Goal: Find specific fact: Find specific fact

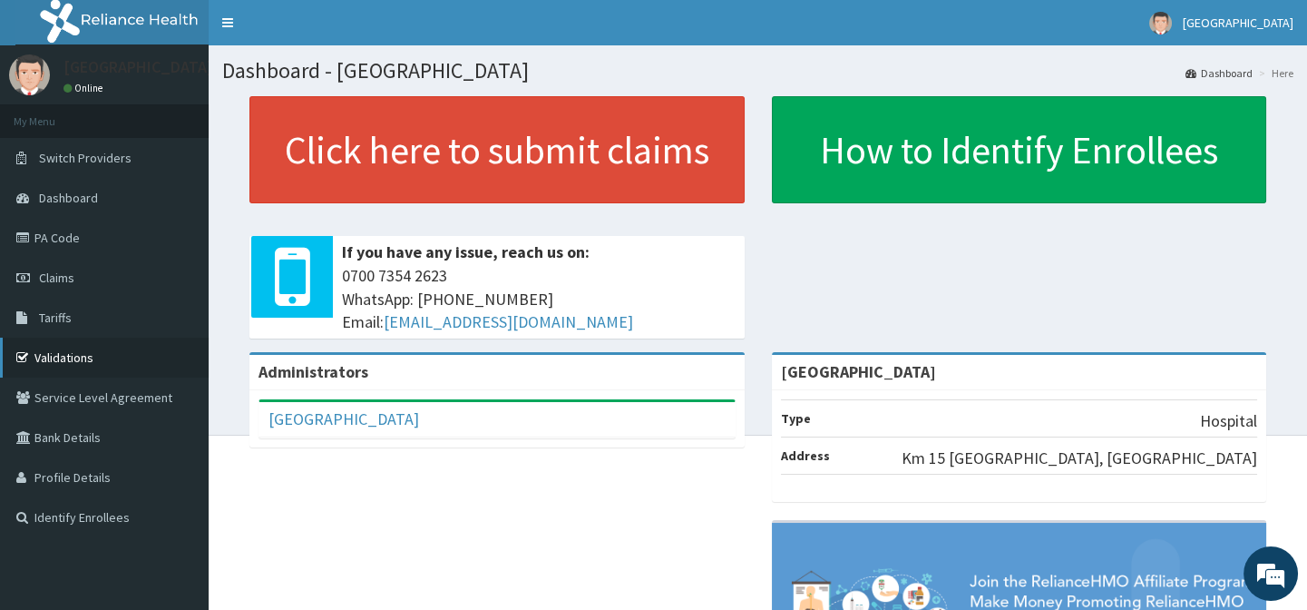
click at [76, 362] on link "Validations" at bounding box center [104, 357] width 209 height 40
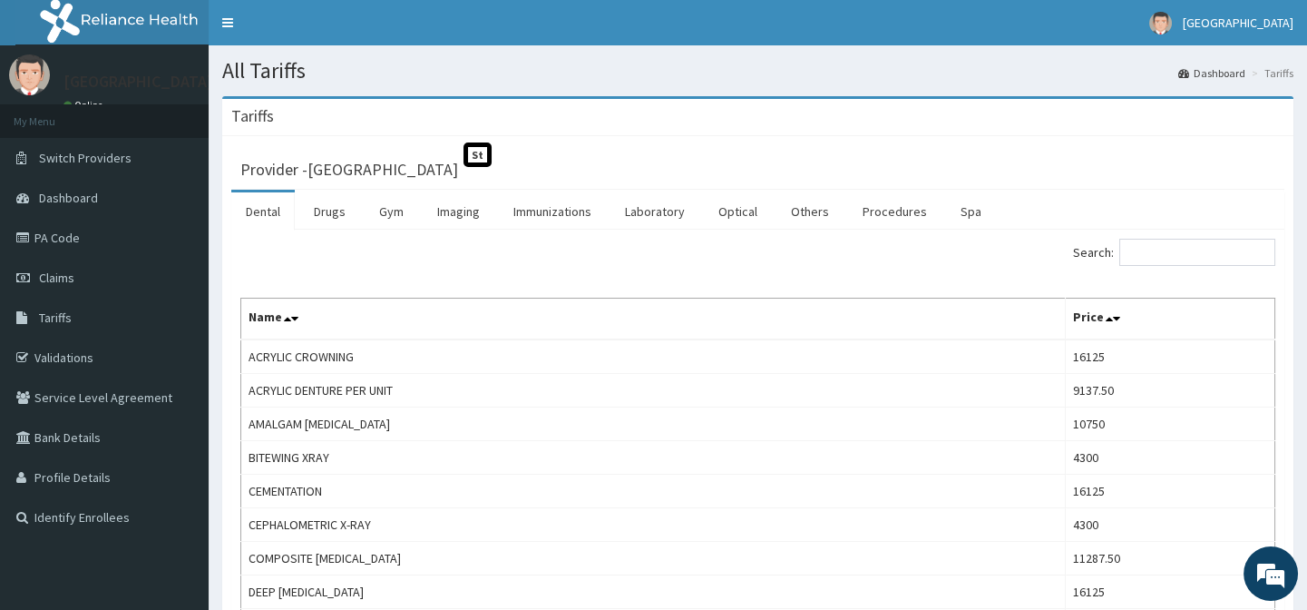
click at [1226, 254] on input "Search:" at bounding box center [1197, 252] width 156 height 27
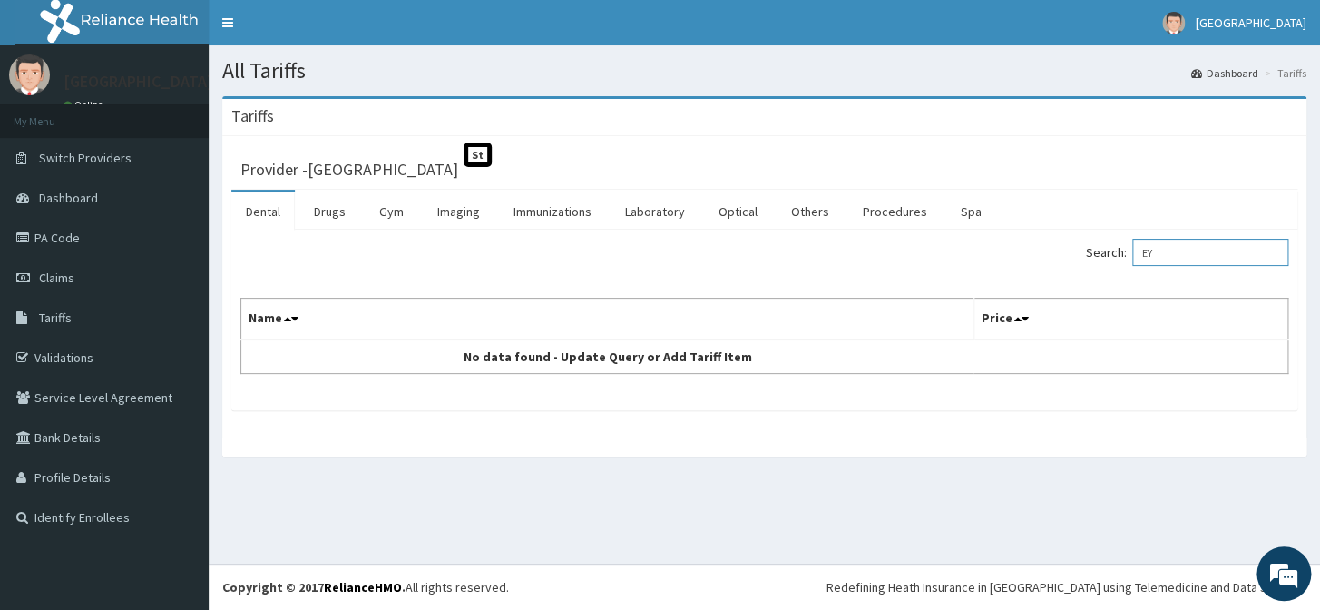
type input "E"
type input "S"
type input "E"
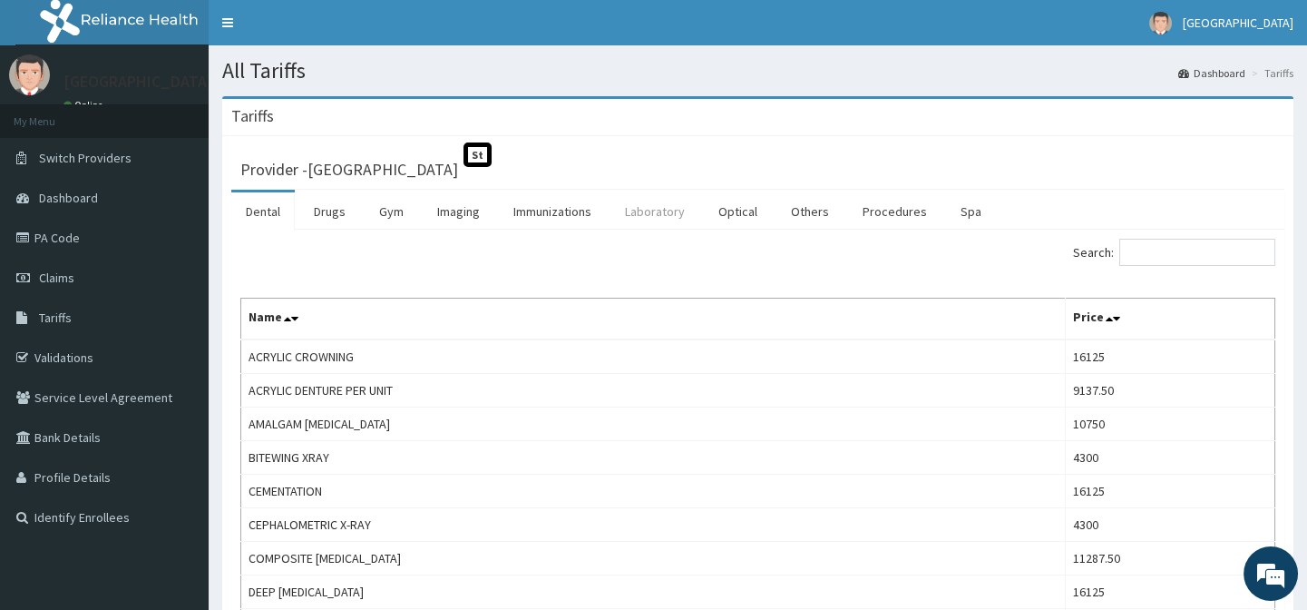
click at [659, 210] on link "Laboratory" at bounding box center [654, 211] width 89 height 38
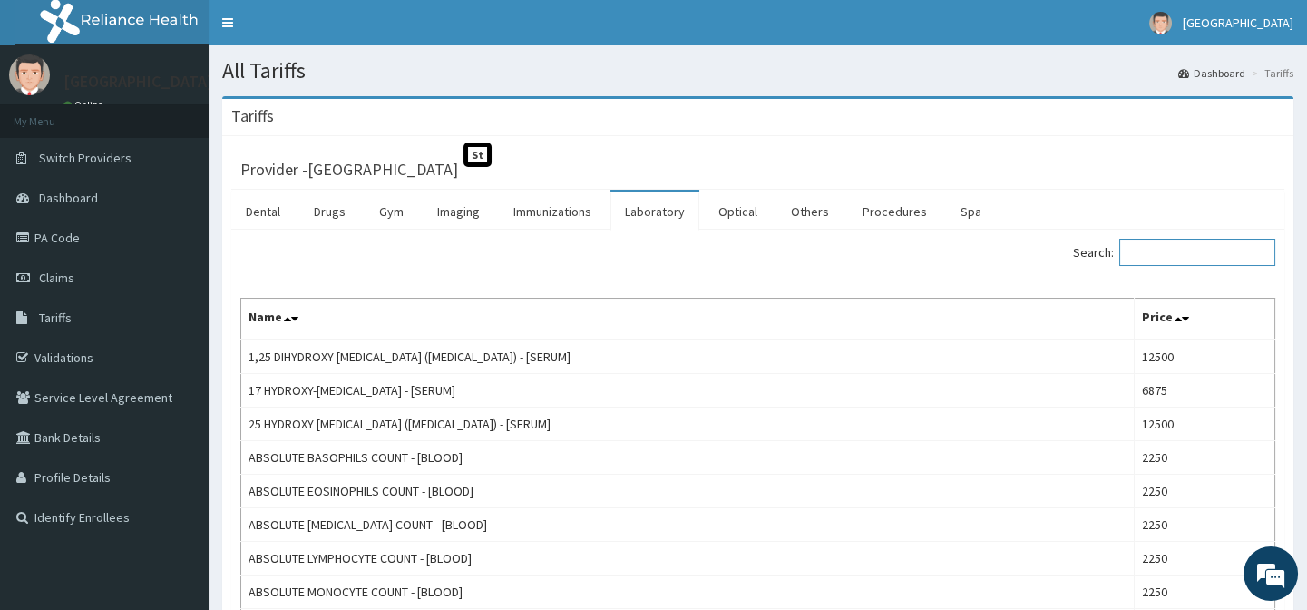
click at [1156, 255] on input "Search:" at bounding box center [1197, 252] width 156 height 27
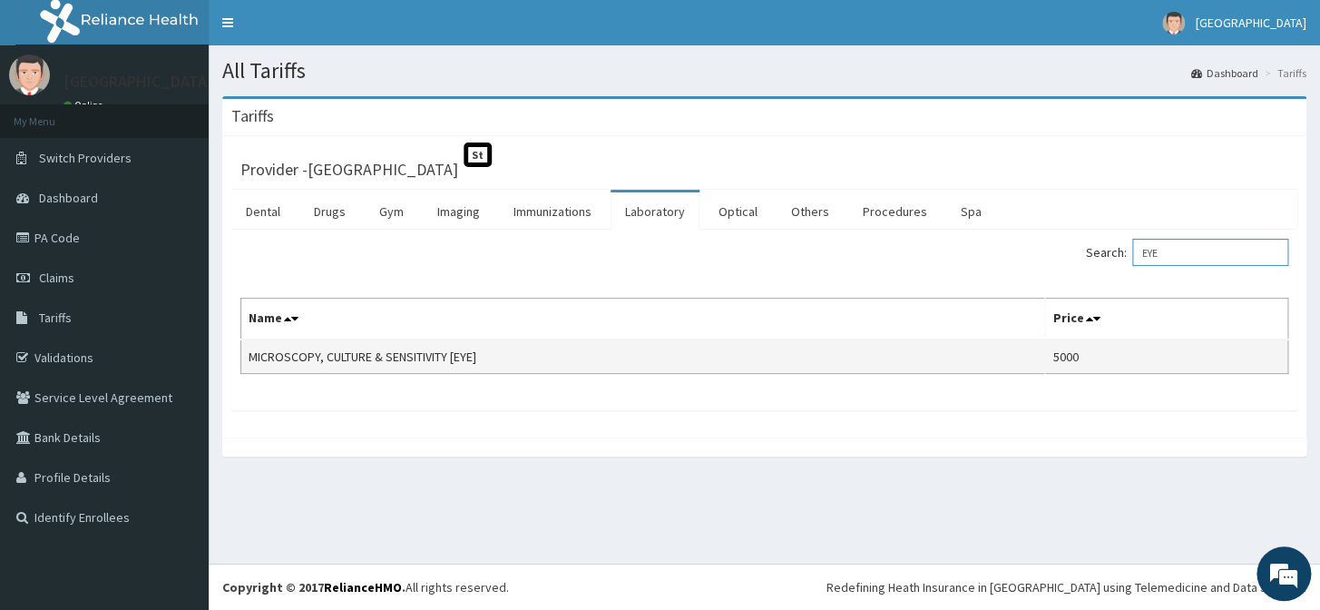
type input "EYE"
drag, startPoint x: 250, startPoint y: 352, endPoint x: 486, endPoint y: 358, distance: 235.9
click at [486, 358] on td "MICROSCOPY, CULTURE & SENSITIVITY [EYE]" at bounding box center [643, 356] width 804 height 34
copy td "MICROSCOPY, CULTURE & SENSITIVITY [EYE]"
